Goal: Task Accomplishment & Management: Use online tool/utility

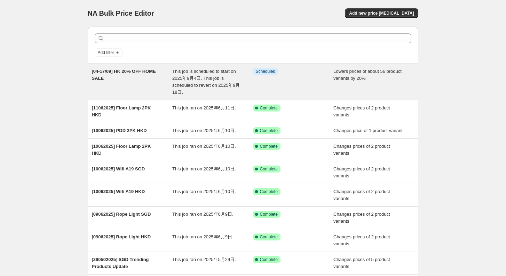
click at [130, 80] on div "[04-17/09] HK 20% OFF HOME SALE" at bounding box center [132, 82] width 81 height 28
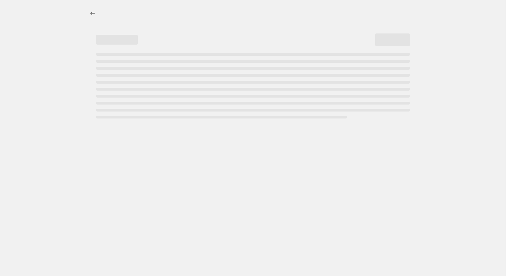
select select "percentage"
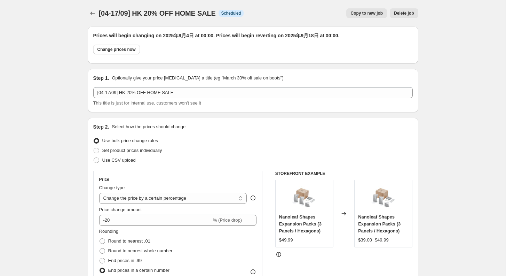
click at [364, 13] on span "Copy to new job" at bounding box center [366, 13] width 32 height 6
select select "percentage"
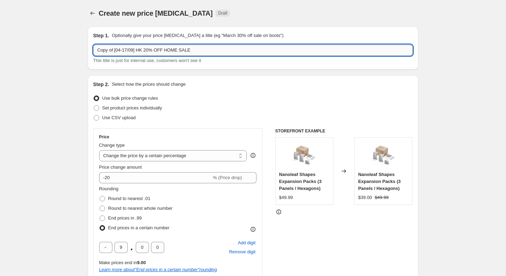
click at [216, 47] on input "Copy of [04-17/09] HK 20% OFF HOME SALE" at bounding box center [252, 50] width 319 height 11
drag, startPoint x: 114, startPoint y: 50, endPoint x: 57, endPoint y: 50, distance: 56.7
click at [127, 48] on input "[04-17/09] HK 20% OFF HOME SALE" at bounding box center [252, 50] width 319 height 11
type input "[04-17/09] SG 20% OFF HOME SALE"
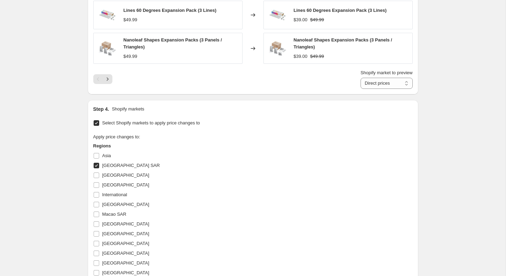
scroll to position [570, 0]
click at [99, 164] on span at bounding box center [96, 165] width 6 height 6
click at [99, 164] on input "[GEOGRAPHIC_DATA] SAR" at bounding box center [97, 165] width 6 height 6
checkbox input "false"
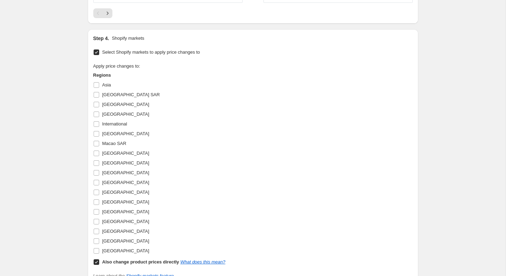
scroll to position [637, 0]
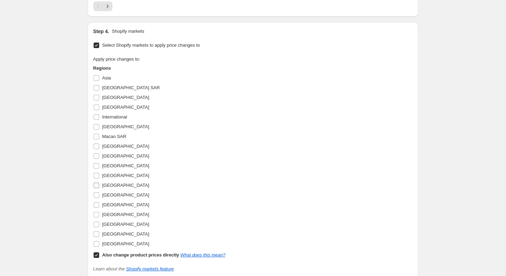
click at [113, 182] on span "[GEOGRAPHIC_DATA]" at bounding box center [125, 184] width 47 height 5
click at [99, 182] on input "[GEOGRAPHIC_DATA]" at bounding box center [97, 185] width 6 height 6
checkbox input "true"
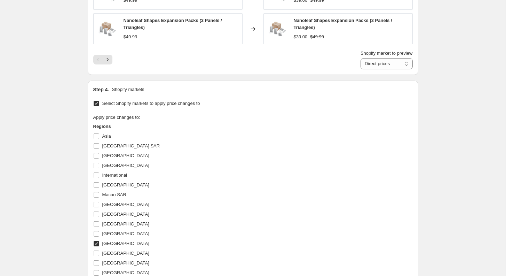
scroll to position [587, 0]
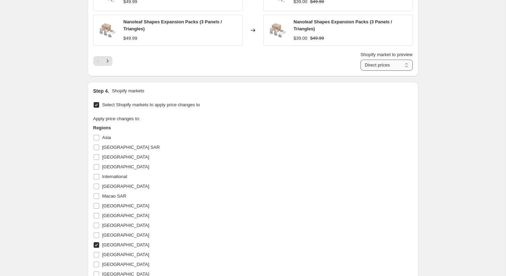
click at [378, 60] on select "Direct prices [GEOGRAPHIC_DATA]" at bounding box center [387, 65] width 52 height 11
select select "57344052"
click at [361, 60] on select "Direct prices [GEOGRAPHIC_DATA]" at bounding box center [387, 65] width 52 height 11
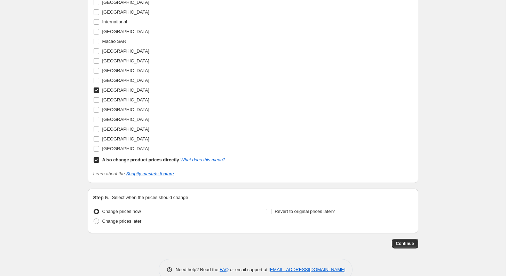
scroll to position [754, 0]
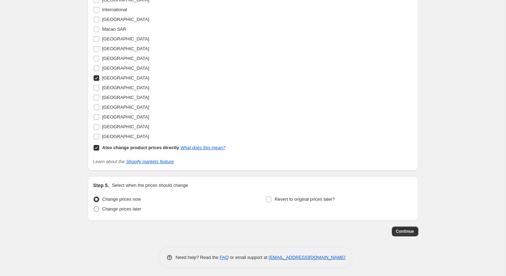
click at [135, 206] on span "Change prices later" at bounding box center [121, 208] width 39 height 5
click at [94, 206] on input "Change prices later" at bounding box center [94, 206] width 0 height 0
radio input "true"
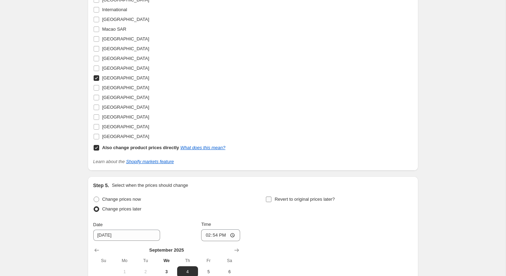
click at [270, 196] on input "Revert to original prices later?" at bounding box center [269, 199] width 6 height 6
checkbox input "true"
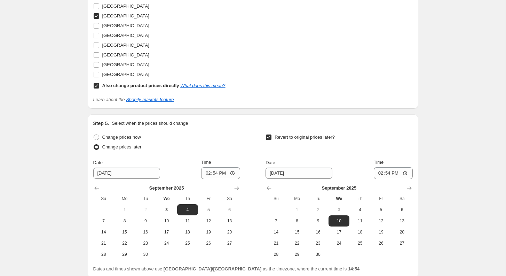
scroll to position [850, 0]
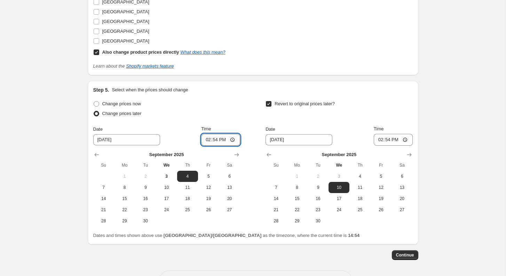
click at [214, 136] on input "14:54" at bounding box center [220, 140] width 39 height 12
type input "00:00"
click at [339, 196] on span "17" at bounding box center [338, 199] width 15 height 6
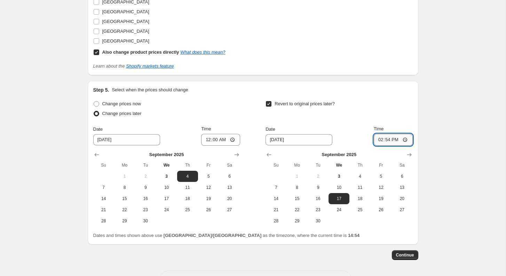
click at [389, 137] on input "14:54" at bounding box center [393, 140] width 39 height 12
click at [361, 199] on button "18" at bounding box center [359, 198] width 21 height 11
type input "[DATE]"
click at [387, 140] on input "14:54" at bounding box center [393, 140] width 39 height 12
type input "00:00"
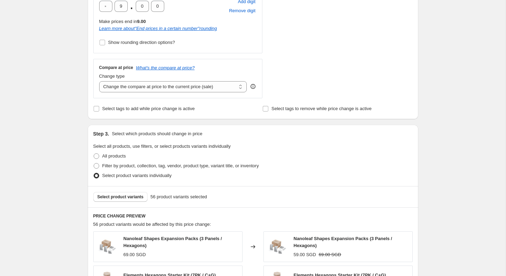
scroll to position [873, 0]
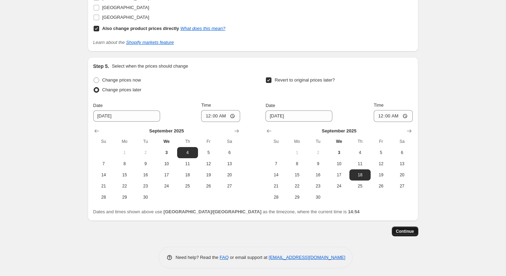
click at [401, 229] on span "Continue" at bounding box center [405, 231] width 18 height 6
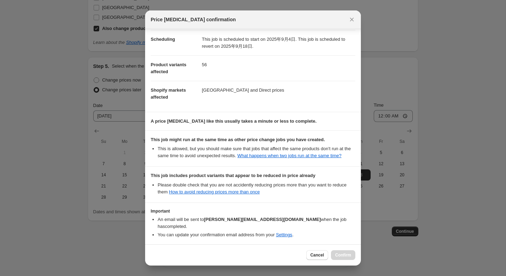
scroll to position [89, 0]
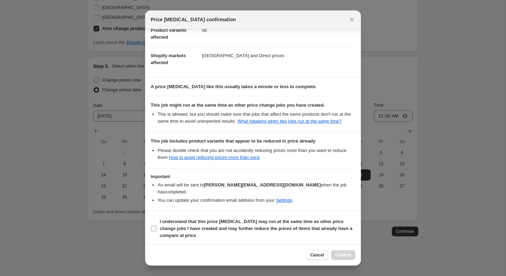
click at [156, 223] on label "I understand that this price [MEDICAL_DATA] may run at the same time as other p…" at bounding box center [253, 228] width 205 height 24
click at [156, 226] on input "I understand that this price [MEDICAL_DATA] may run at the same time as other p…" at bounding box center [154, 229] width 6 height 6
checkbox input "true"
click at [341, 251] on button "Confirm" at bounding box center [343, 255] width 24 height 10
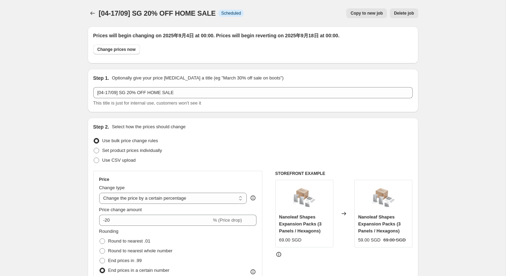
click at [371, 11] on span "Copy to new job" at bounding box center [366, 13] width 32 height 6
select select "percentage"
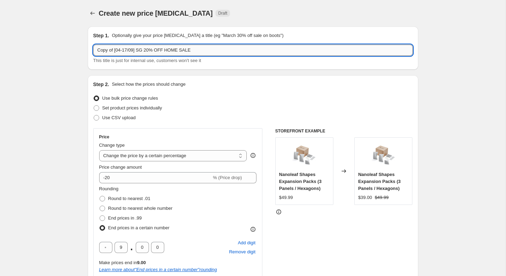
click at [115, 51] on input "Copy of [04-17/09] SG 20% OFF HOME SALE" at bounding box center [252, 50] width 319 height 11
drag, startPoint x: 115, startPoint y: 52, endPoint x: 73, endPoint y: 52, distance: 41.8
click at [126, 49] on input "[04-17/09] SG 20% OFF HOME SALE" at bounding box center [252, 50] width 319 height 11
type input "[04-17/09] MY 20% OFF HOME SALE"
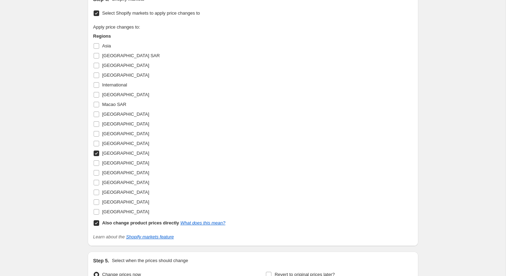
scroll to position [680, 0]
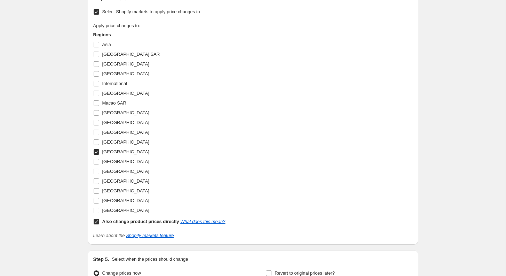
click at [96, 150] on input "[GEOGRAPHIC_DATA]" at bounding box center [97, 152] width 6 height 6
checkbox input "false"
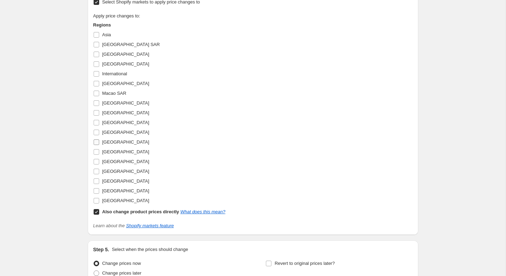
scroll to position [670, 0]
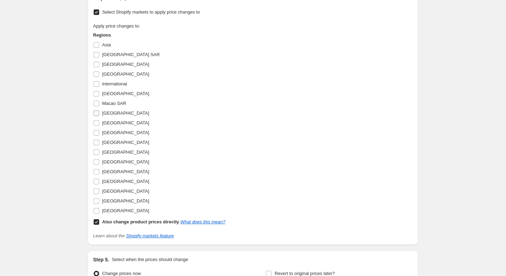
click at [113, 110] on span "[GEOGRAPHIC_DATA]" at bounding box center [125, 112] width 47 height 5
click at [99, 110] on input "[GEOGRAPHIC_DATA]" at bounding box center [97, 113] width 6 height 6
checkbox input "true"
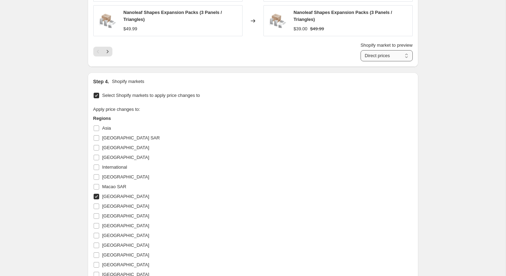
scroll to position [590, 0]
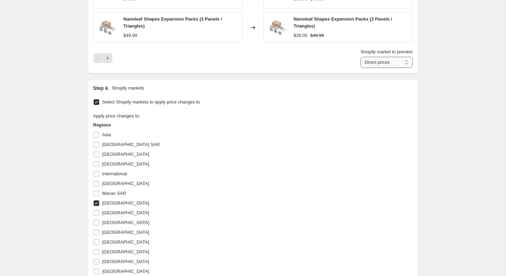
click at [390, 60] on select "Direct prices [GEOGRAPHIC_DATA]" at bounding box center [387, 62] width 52 height 11
select select "57311284"
click at [361, 57] on select "Direct prices [GEOGRAPHIC_DATA]" at bounding box center [387, 62] width 52 height 11
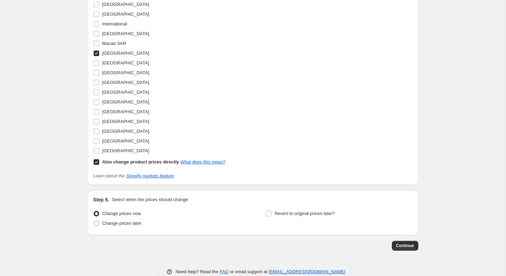
scroll to position [754, 0]
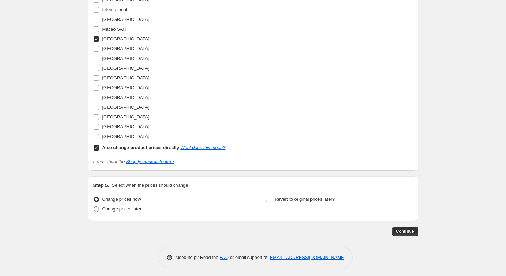
click at [118, 209] on span "Change prices later" at bounding box center [121, 208] width 39 height 7
click at [94, 206] on input "Change prices later" at bounding box center [94, 206] width 0 height 0
radio input "true"
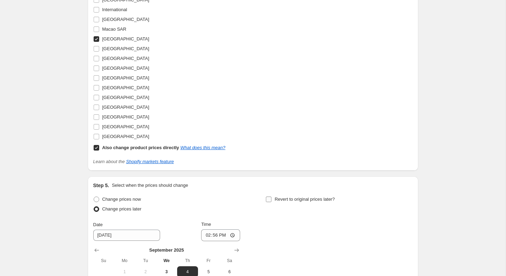
click at [269, 196] on input "Revert to original prices later?" at bounding box center [269, 199] width 6 height 6
checkbox input "true"
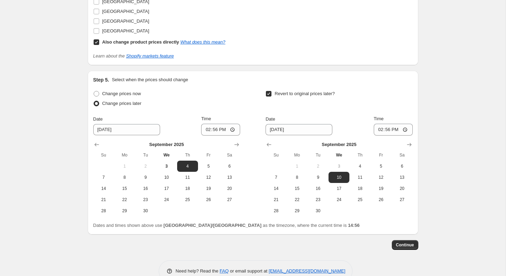
scroll to position [873, 0]
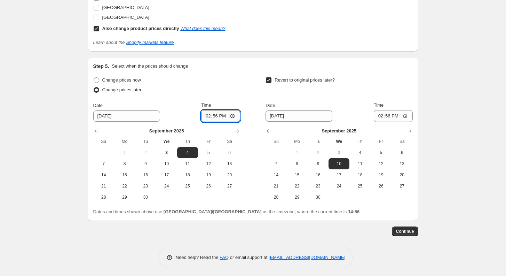
click at [217, 116] on input "14:56" at bounding box center [220, 116] width 39 height 12
type input "00:00"
click at [358, 172] on span "18" at bounding box center [359, 175] width 15 height 6
type input "[DATE]"
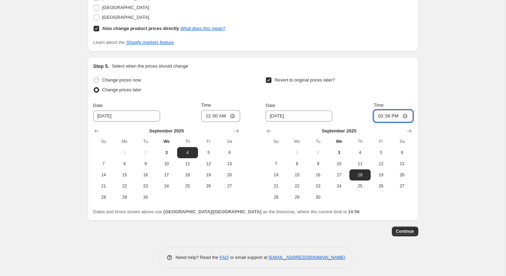
click at [387, 116] on input "14:56" at bounding box center [393, 116] width 39 height 12
type input "00:00"
click at [409, 228] on span "Continue" at bounding box center [405, 231] width 18 height 6
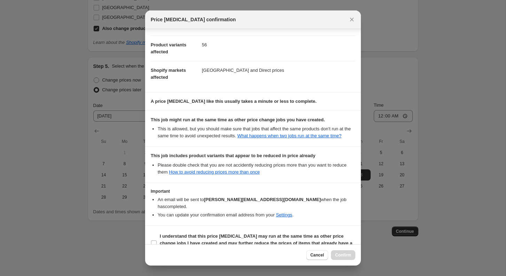
scroll to position [89, 0]
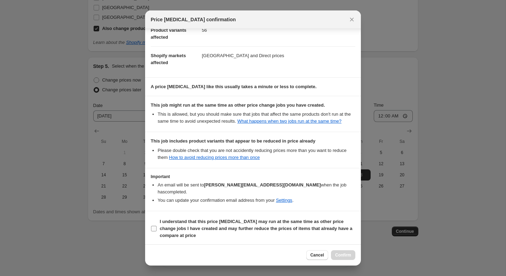
click at [155, 227] on input "I understand that this price [MEDICAL_DATA] may run at the same time as other p…" at bounding box center [154, 229] width 6 height 6
checkbox input "true"
click at [347, 254] on span "Confirm" at bounding box center [343, 255] width 16 height 6
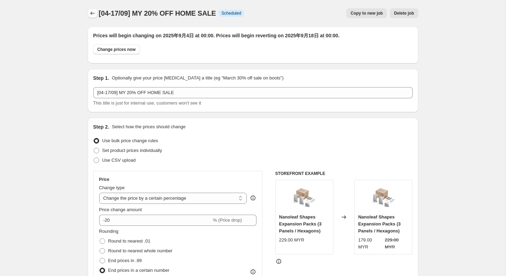
click at [91, 11] on icon "Price change jobs" at bounding box center [92, 13] width 7 height 7
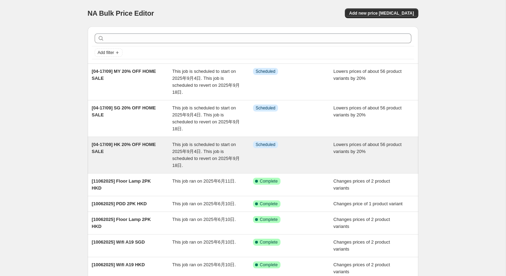
click at [139, 152] on div "[04-17/09] HK 20% OFF HOME SALE" at bounding box center [132, 155] width 81 height 28
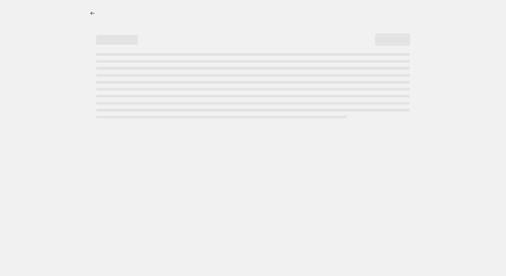
select select "percentage"
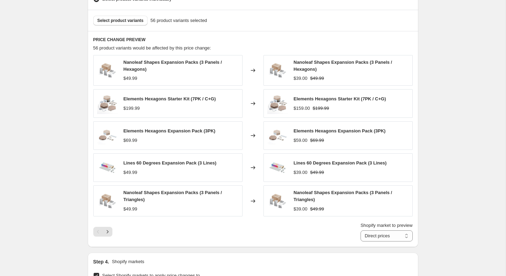
scroll to position [536, 0]
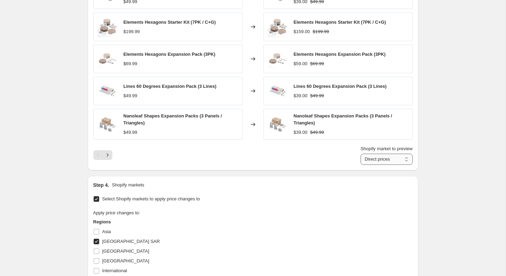
click at [389, 156] on select "Direct prices [GEOGRAPHIC_DATA] SAR" at bounding box center [387, 158] width 52 height 11
select select "56918068"
click at [361, 153] on select "Direct prices [GEOGRAPHIC_DATA] SAR" at bounding box center [387, 158] width 52 height 11
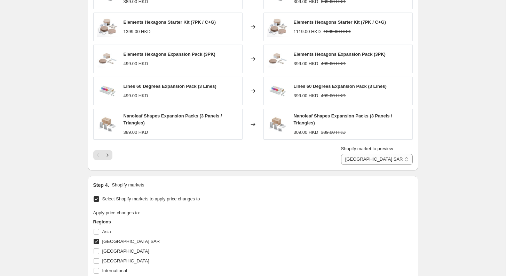
click at [451, 138] on div "[04-17/09] HK 20% OFF HOME SALE. This page is ready [04-17/09] HK 20% OFF HOME …" at bounding box center [253, 61] width 506 height 1194
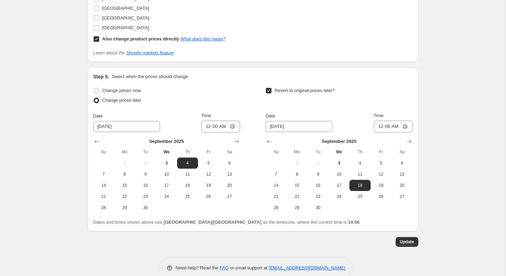
scroll to position [916, 0]
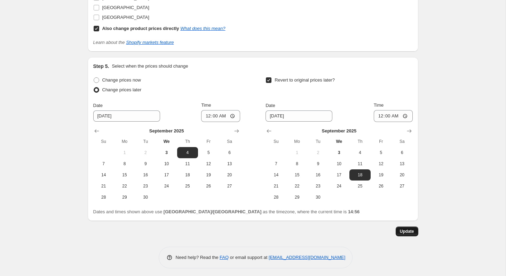
click at [406, 228] on span "Update" at bounding box center [407, 231] width 14 height 6
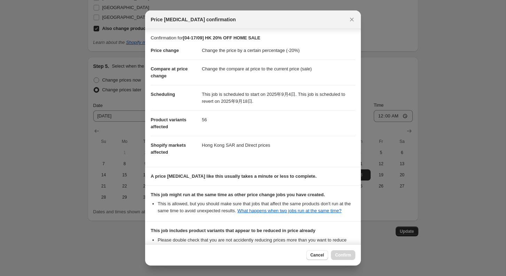
scroll to position [89, 0]
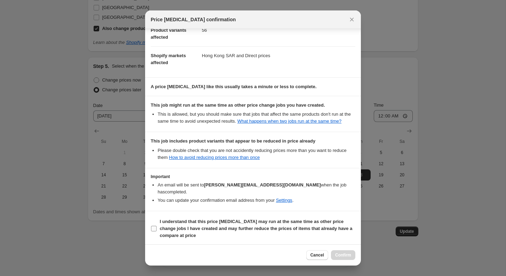
click at [153, 229] on input "I understand that this price [MEDICAL_DATA] may run at the same time as other p…" at bounding box center [154, 229] width 6 height 6
checkbox input "true"
click at [342, 255] on span "Confirm" at bounding box center [343, 255] width 16 height 6
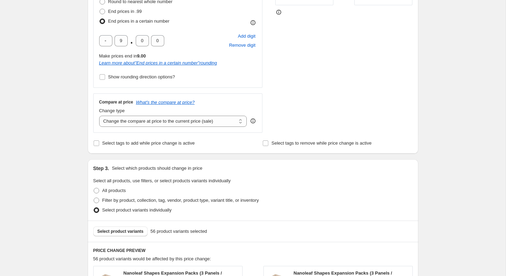
scroll to position [0, 0]
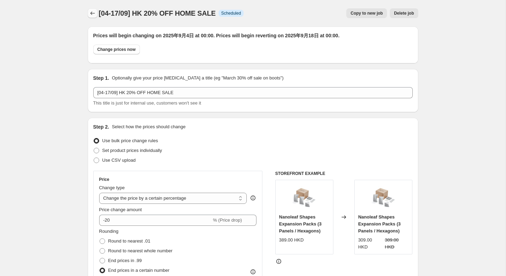
click at [96, 14] on button "Price change jobs" at bounding box center [93, 13] width 10 height 10
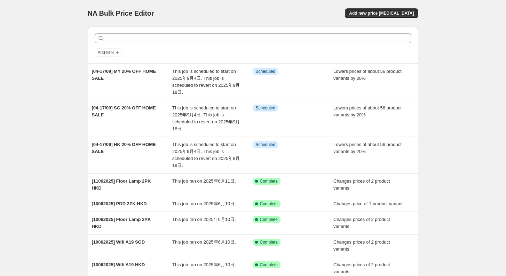
click at [24, 163] on div "NA Bulk Price Editor. This page is ready NA Bulk Price Editor Add new price [ME…" at bounding box center [253, 196] width 506 height 393
